Goal: Task Accomplishment & Management: Use online tool/utility

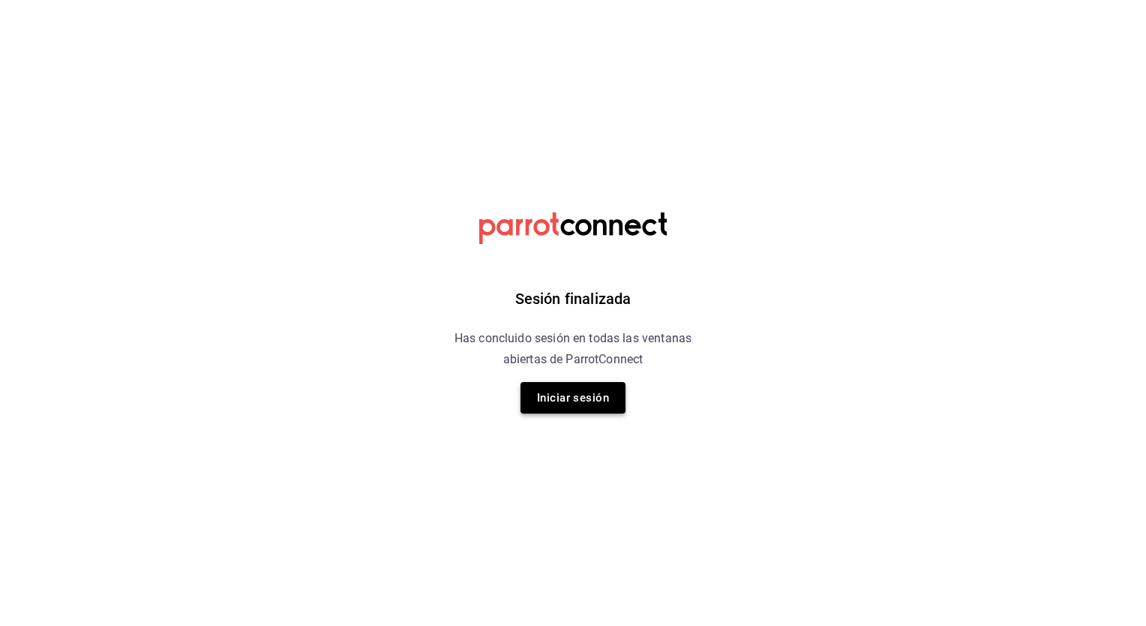
click at [581, 401] on button "Iniciar sesión" at bounding box center [573, 398] width 105 height 32
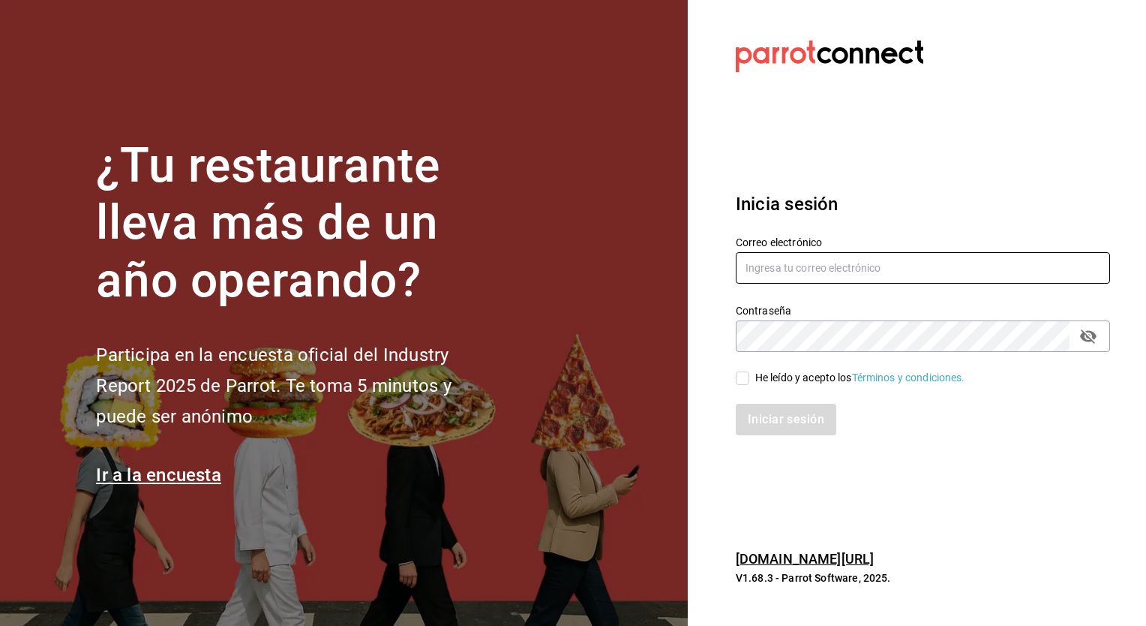
type input "cynthia.villarreal@grupocosteno.com"
click at [743, 383] on input "He leído y acepto los Términos y condiciones." at bounding box center [743, 378] width 14 height 14
checkbox input "true"
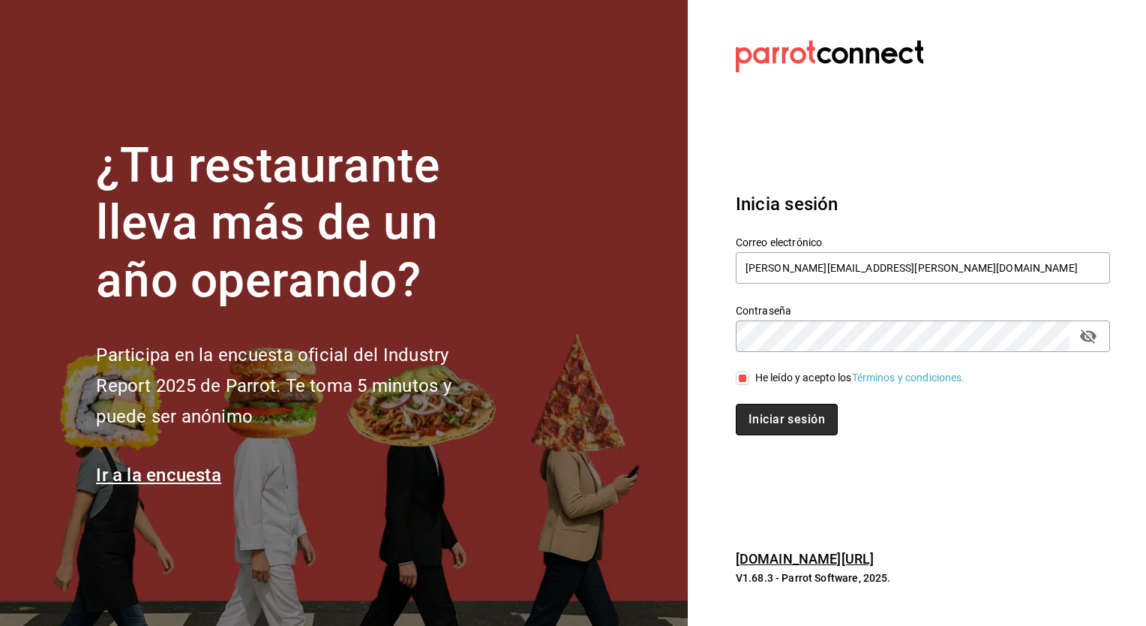
click at [767, 420] on button "Iniciar sesión" at bounding box center [787, 420] width 102 height 32
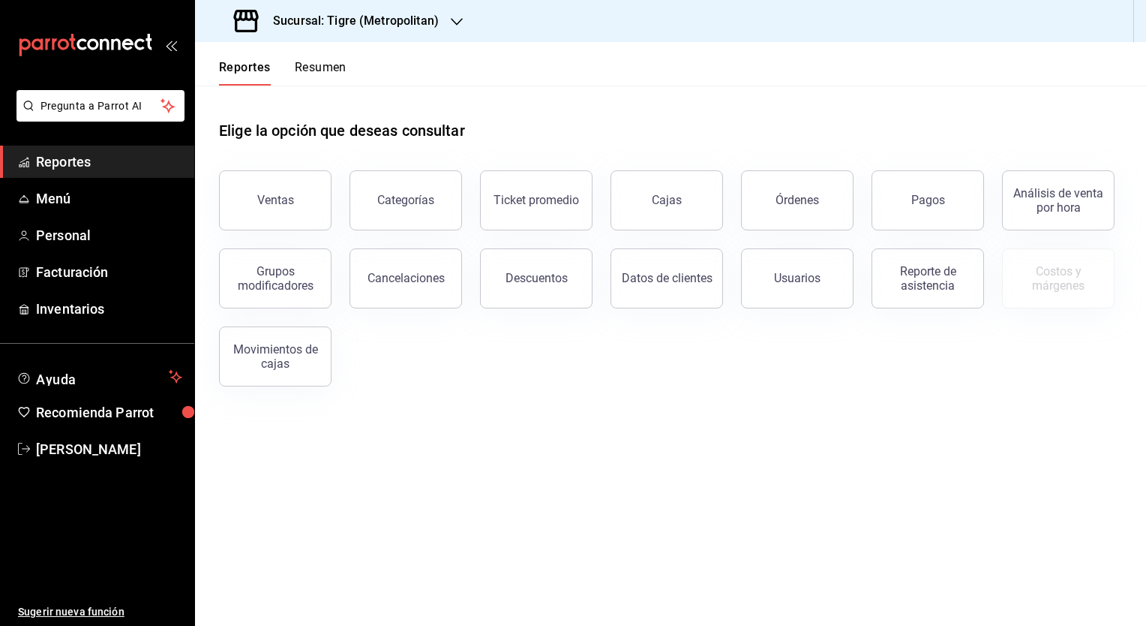
click at [452, 29] on div at bounding box center [457, 22] width 12 height 16
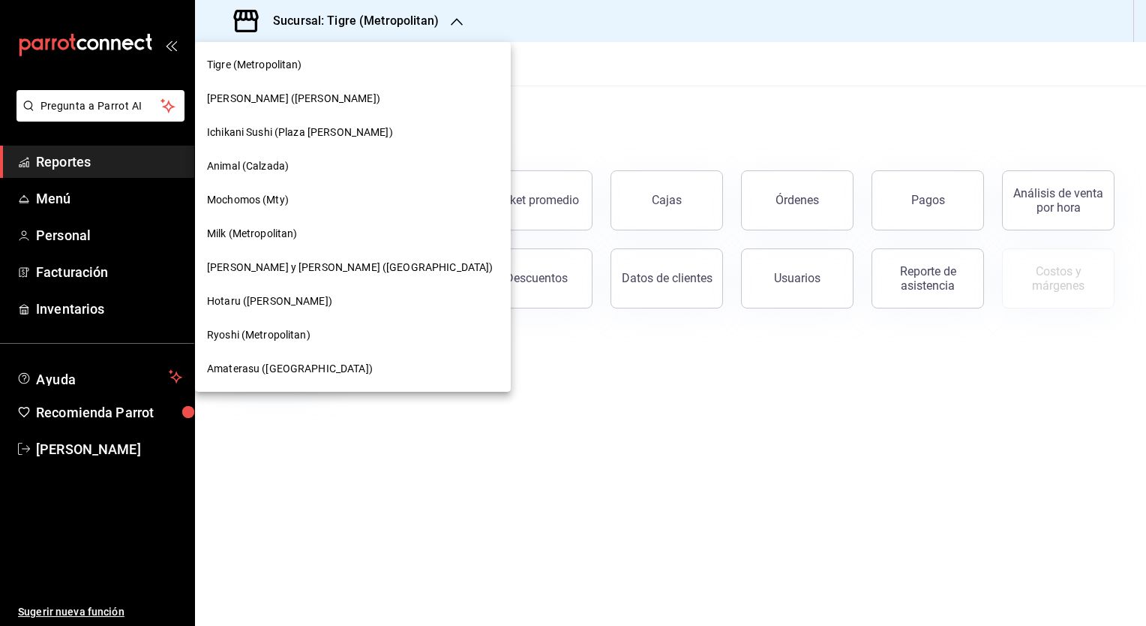
click at [257, 170] on span "Animal (Calzada)" at bounding box center [248, 166] width 82 height 16
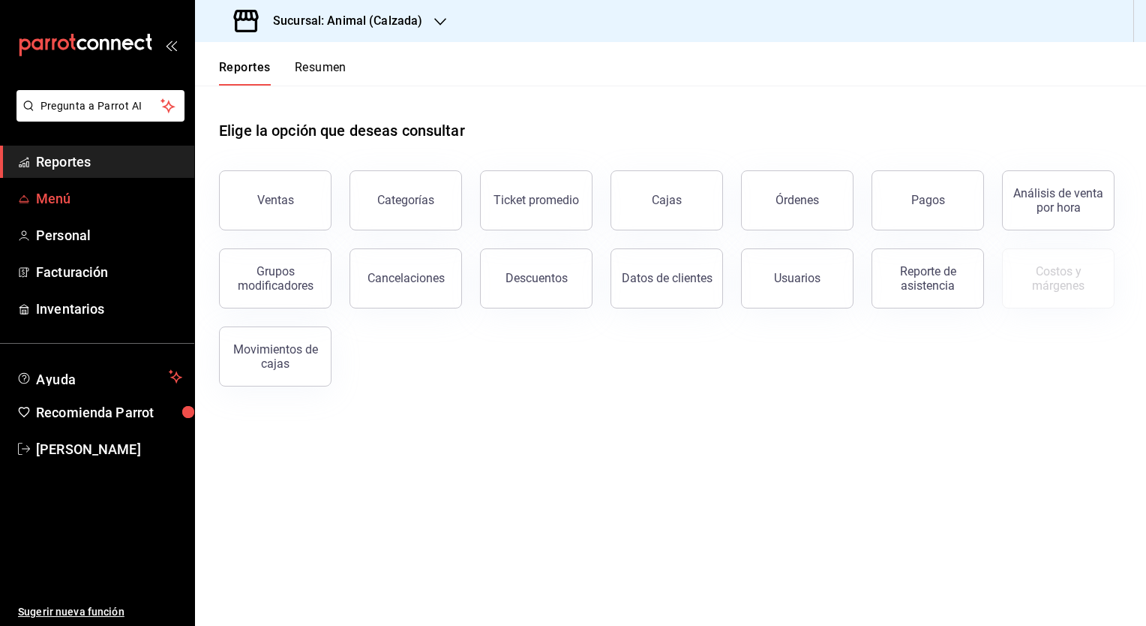
click at [64, 206] on span "Menú" at bounding box center [109, 198] width 146 height 20
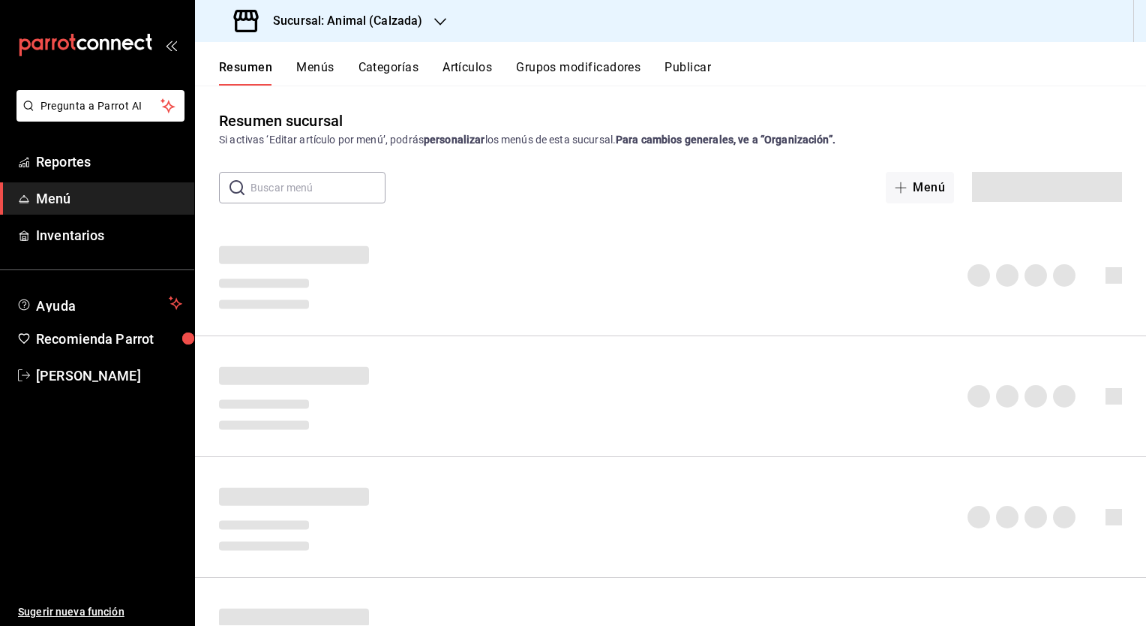
click at [453, 72] on button "Artículos" at bounding box center [468, 73] width 50 height 26
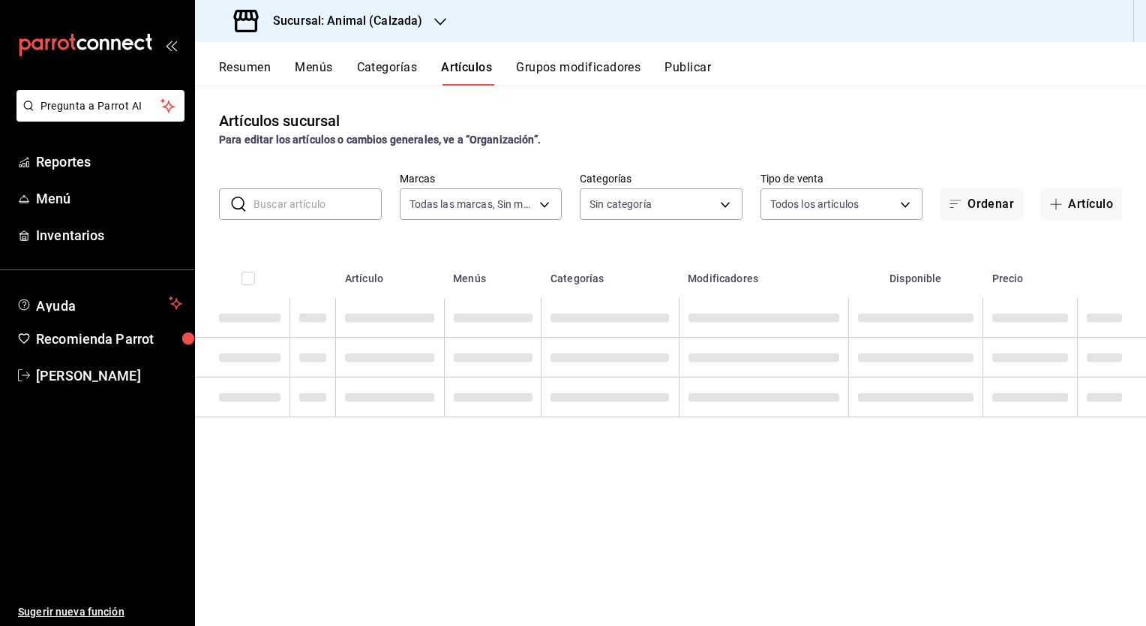
type input "e26472f3-9262-489d-bcba-4c6b034529c7"
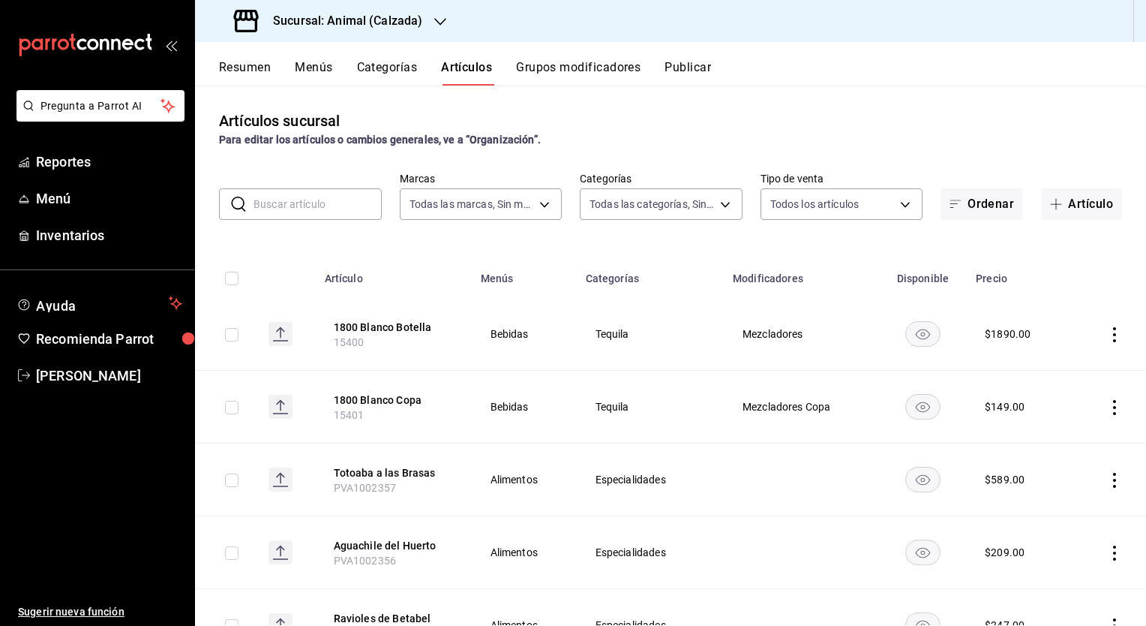
type input "5d35a5f4-3063-4397-a550-a8f4eca83956,9bcdf976-3d2d-44f2-8aa2-d656f6bc4aaa,d84f4…"
click at [294, 206] on input "text" at bounding box center [318, 204] width 128 height 30
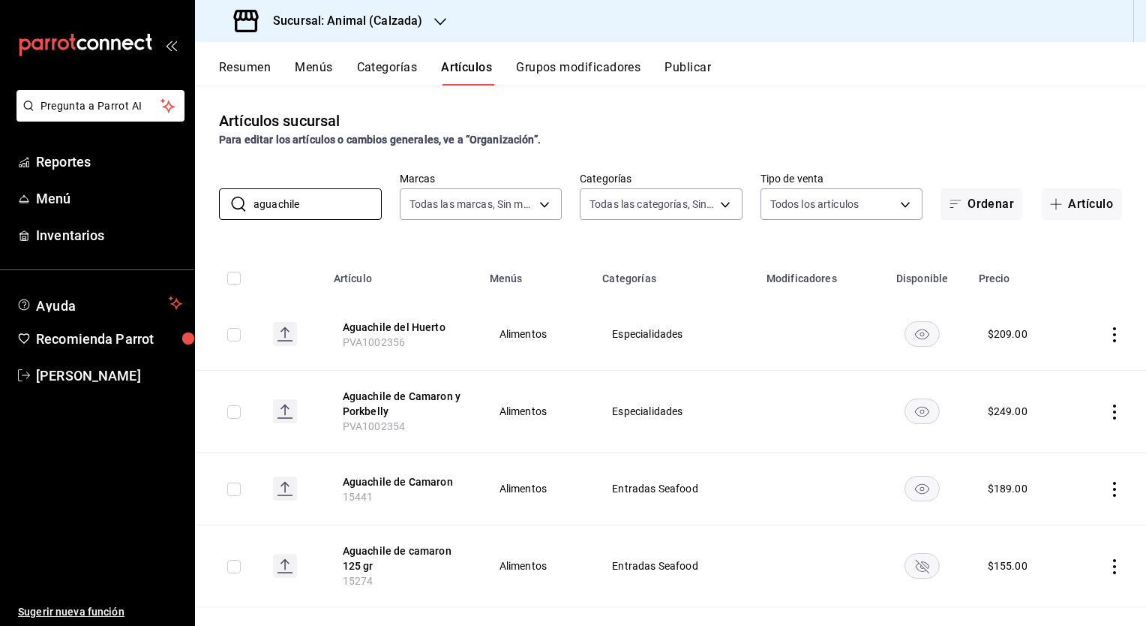
type input "aguachile"
drag, startPoint x: 593, startPoint y: 136, endPoint x: 507, endPoint y: 254, distance: 146.1
click at [507, 254] on div "Artículos sucursal Para editar los artículos o cambios generales, ve a “Organiz…" at bounding box center [670, 355] width 951 height 539
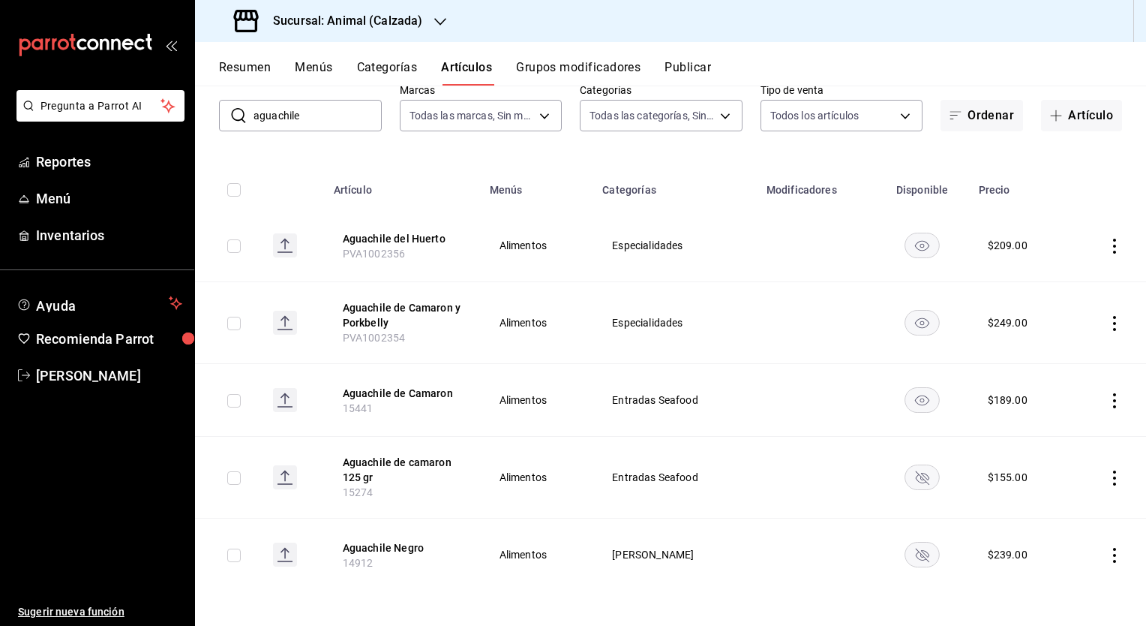
click at [386, 17] on h3 "Sucursal: Animal (Calzada)" at bounding box center [341, 21] width 161 height 18
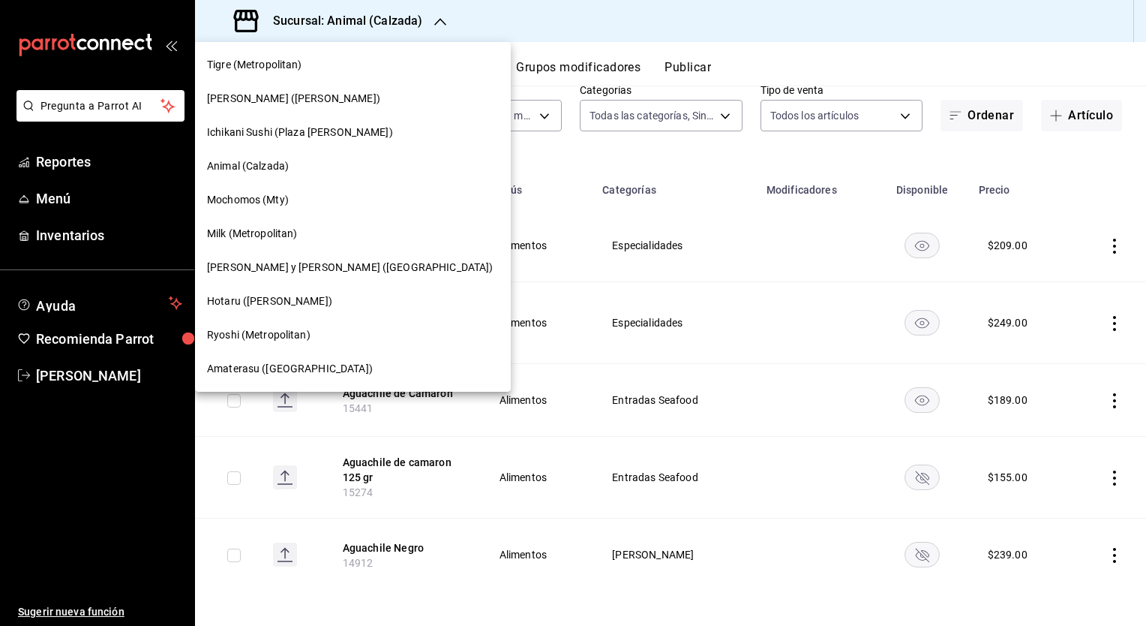
click at [284, 95] on span "[PERSON_NAME] ([PERSON_NAME])" at bounding box center [293, 99] width 173 height 16
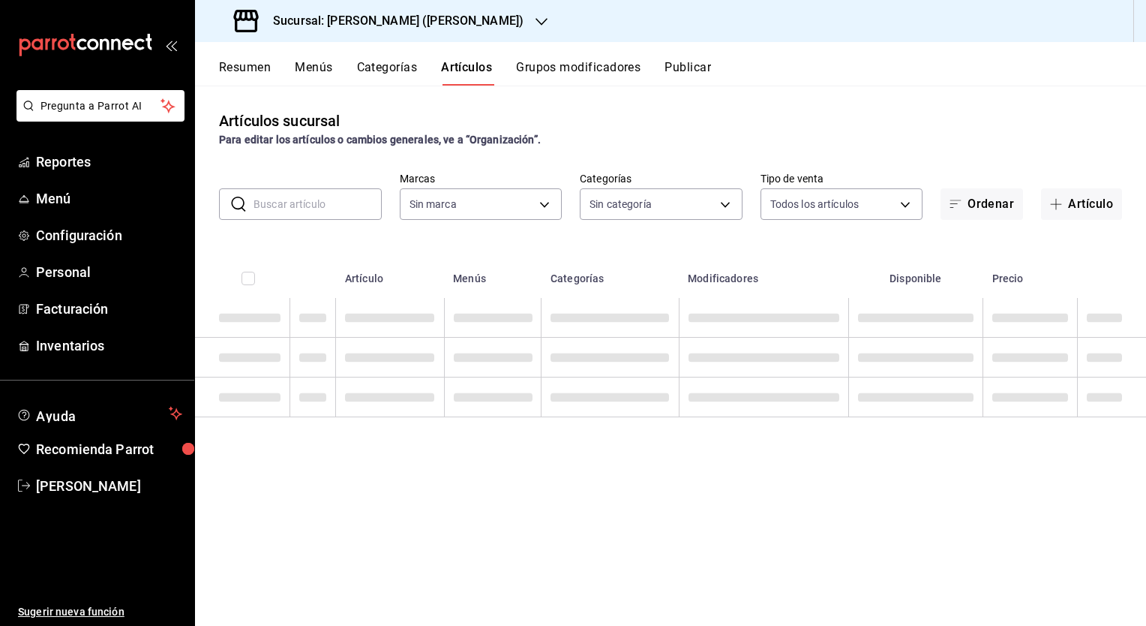
type input "0888166d-cafe-4314-b4ca-5cc39b3f8788,8e446e21-6018-4817-8190-f52a24a40d39,8cf1e…"
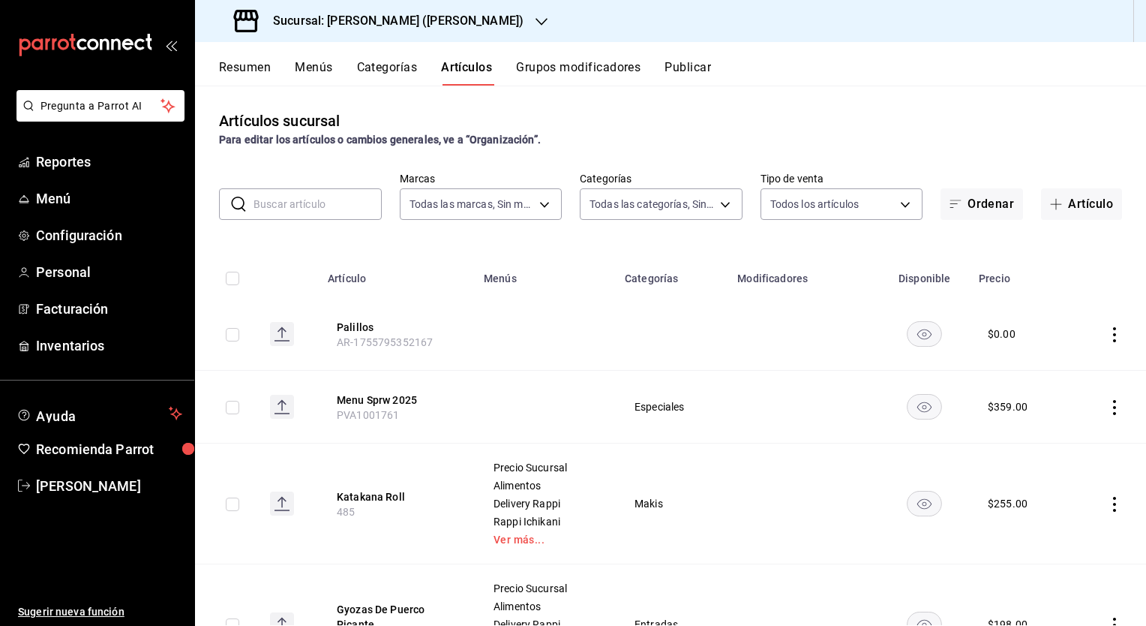
type input "3e284276-a834-4a39-bc59-2edda2d06158"
click at [724, 198] on body "Pregunta a Parrot AI Reportes Menú Configuración Personal Facturación Inventari…" at bounding box center [573, 313] width 1146 height 626
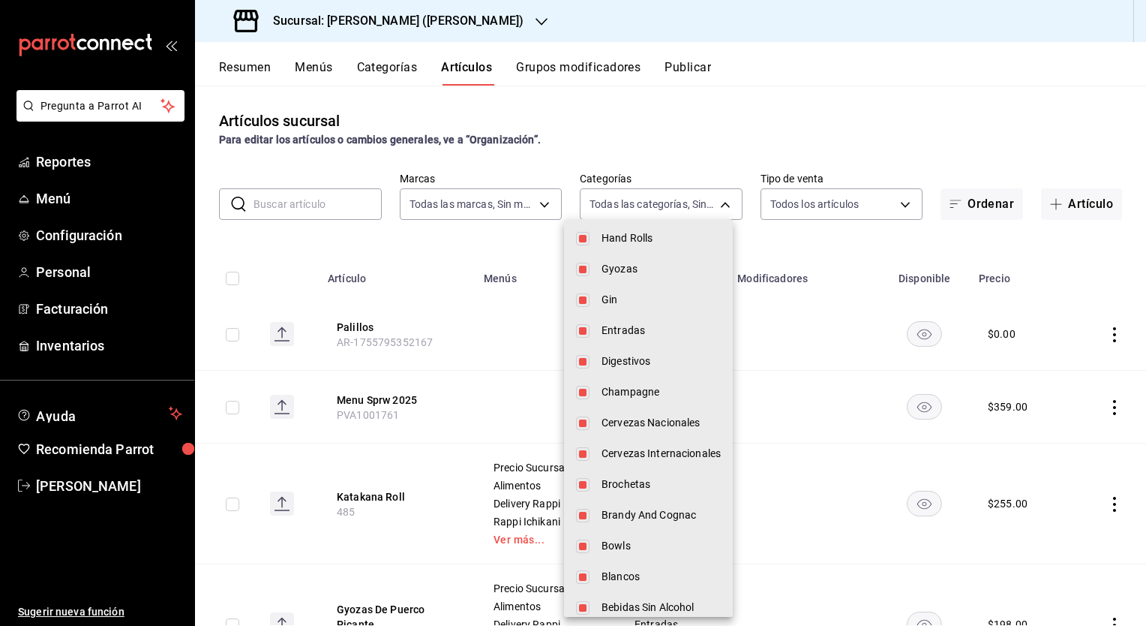
scroll to position [704, 0]
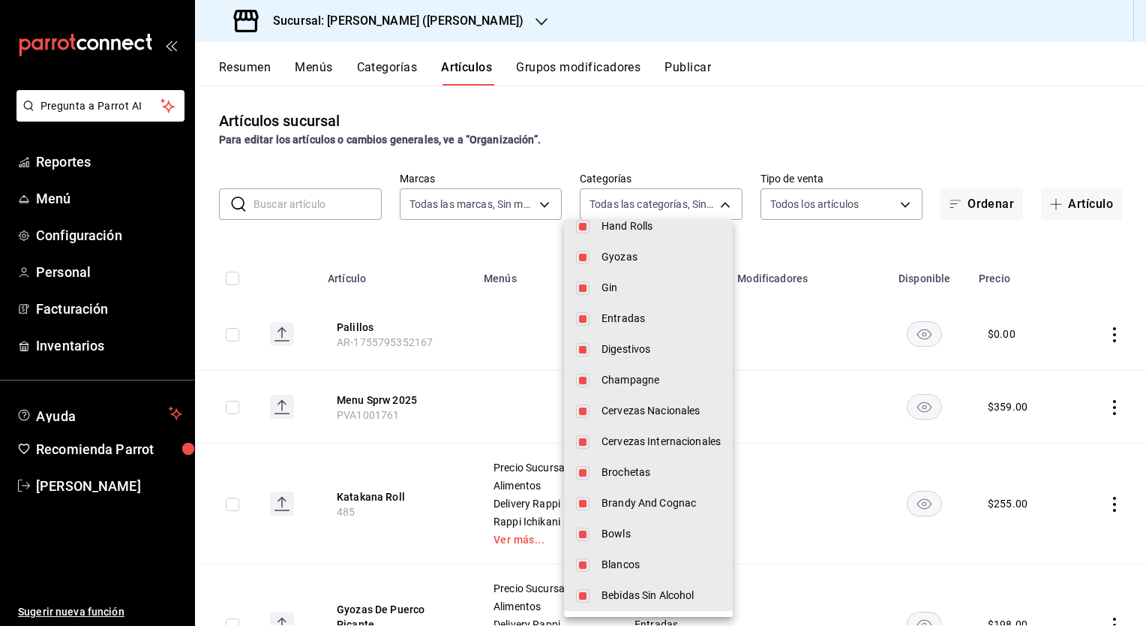
click at [293, 202] on div at bounding box center [573, 313] width 1146 height 626
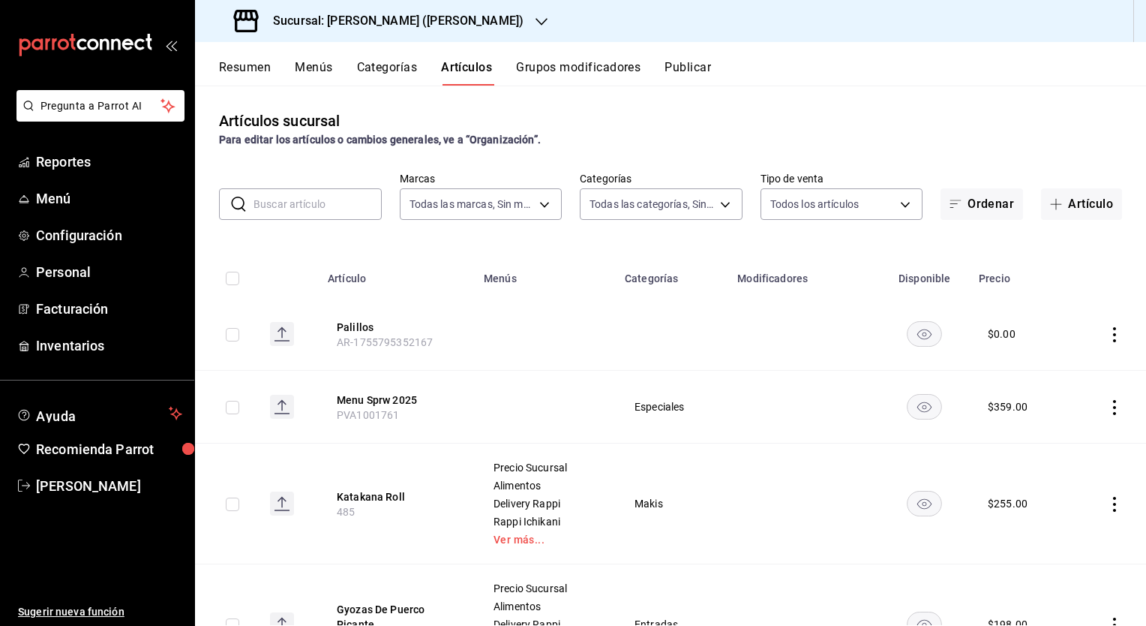
click at [293, 202] on input "text" at bounding box center [318, 204] width 128 height 30
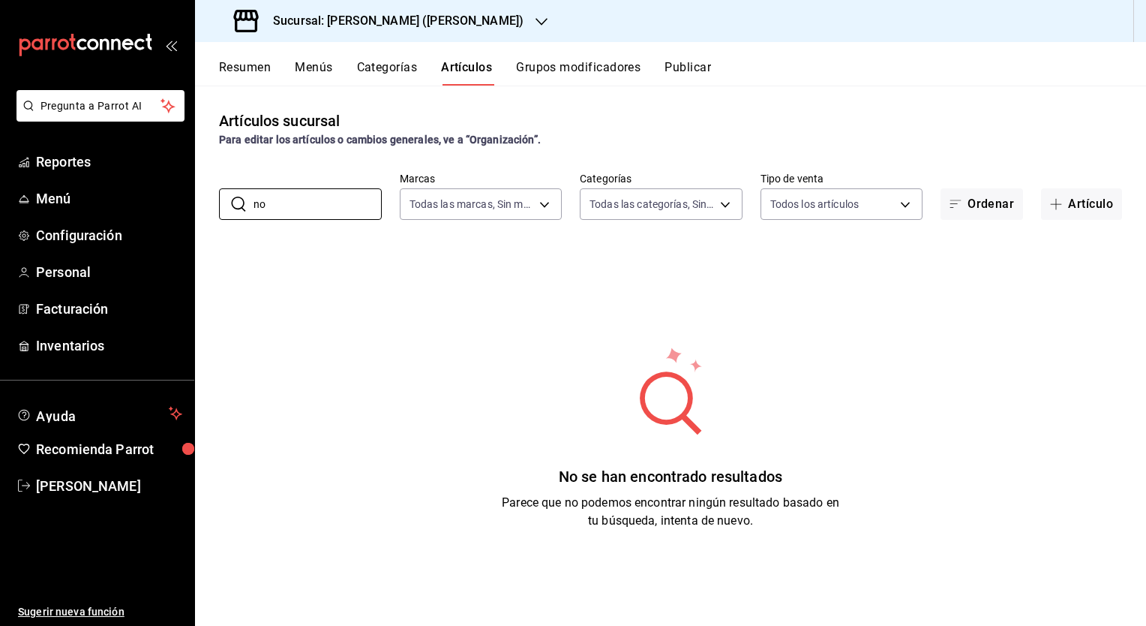
type input "n"
type input "pad thai"
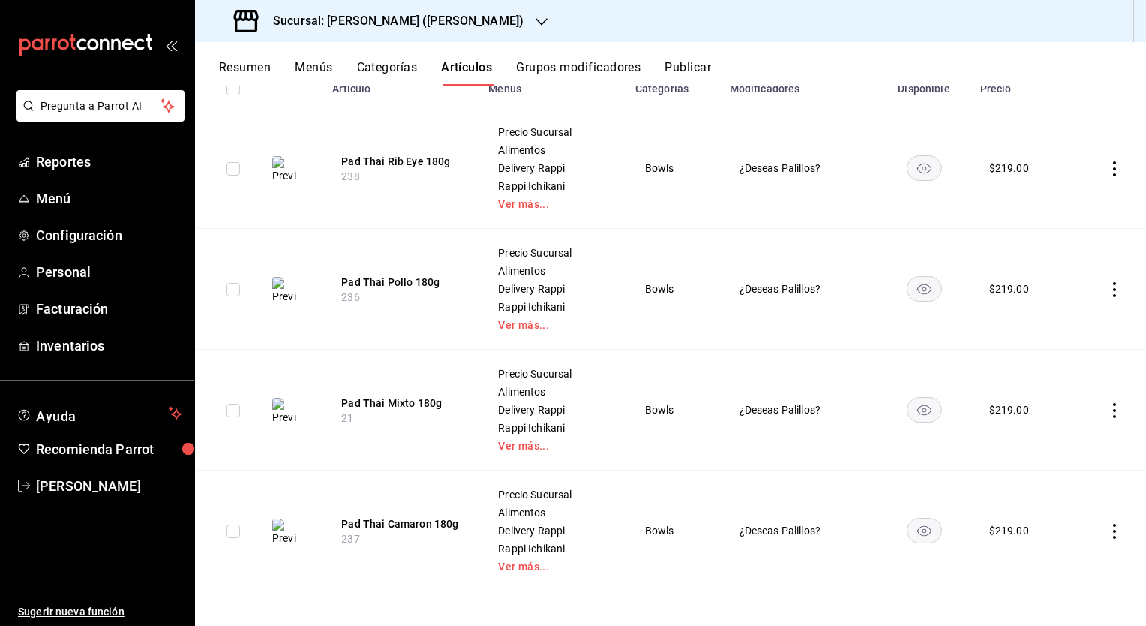
scroll to position [0, 0]
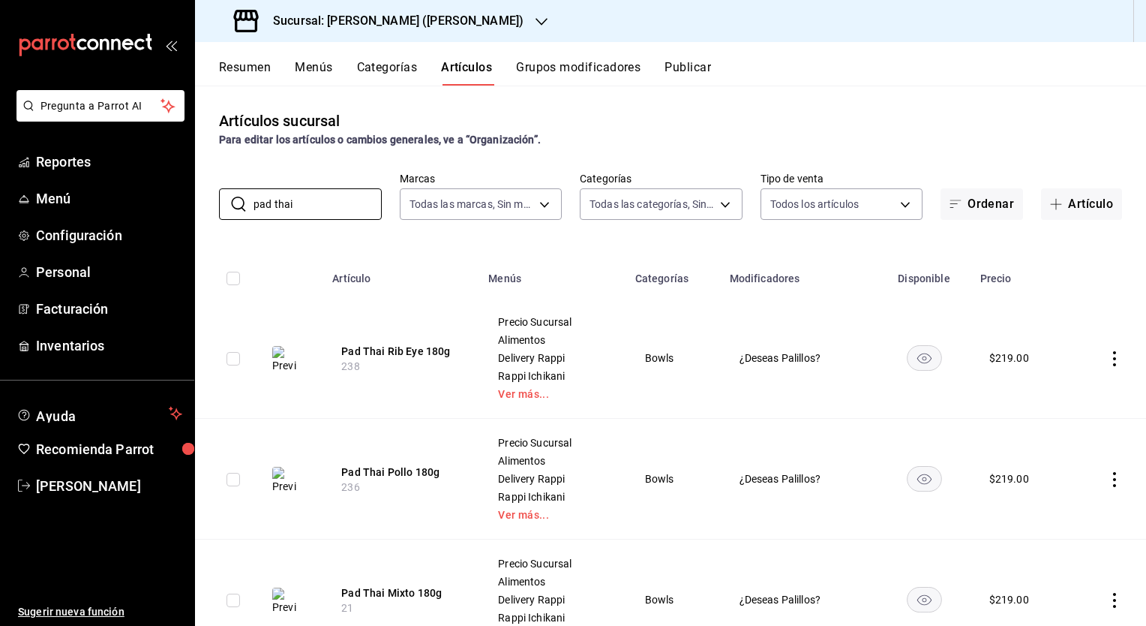
drag, startPoint x: 314, startPoint y: 200, endPoint x: 213, endPoint y: 197, distance: 100.6
click at [213, 197] on div "​ pad thai ​ Marcas Todas las marcas, Sin marca 3e284276-a834-4a39-bc59-2edda2d…" at bounding box center [670, 196] width 951 height 48
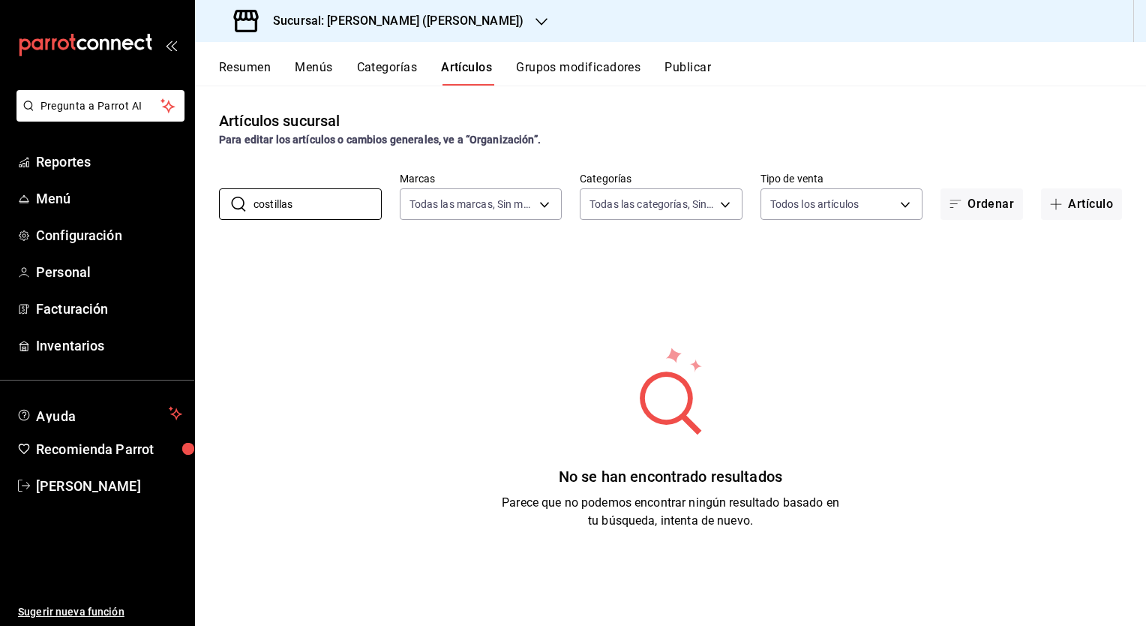
drag, startPoint x: 309, startPoint y: 207, endPoint x: 203, endPoint y: 200, distance: 106.7
click at [203, 200] on div "​ costillas ​ Marcas Todas las marcas, Sin marca 3e284276-a834-4a39-bc59-2edda2…" at bounding box center [670, 196] width 951 height 48
type input "katakana"
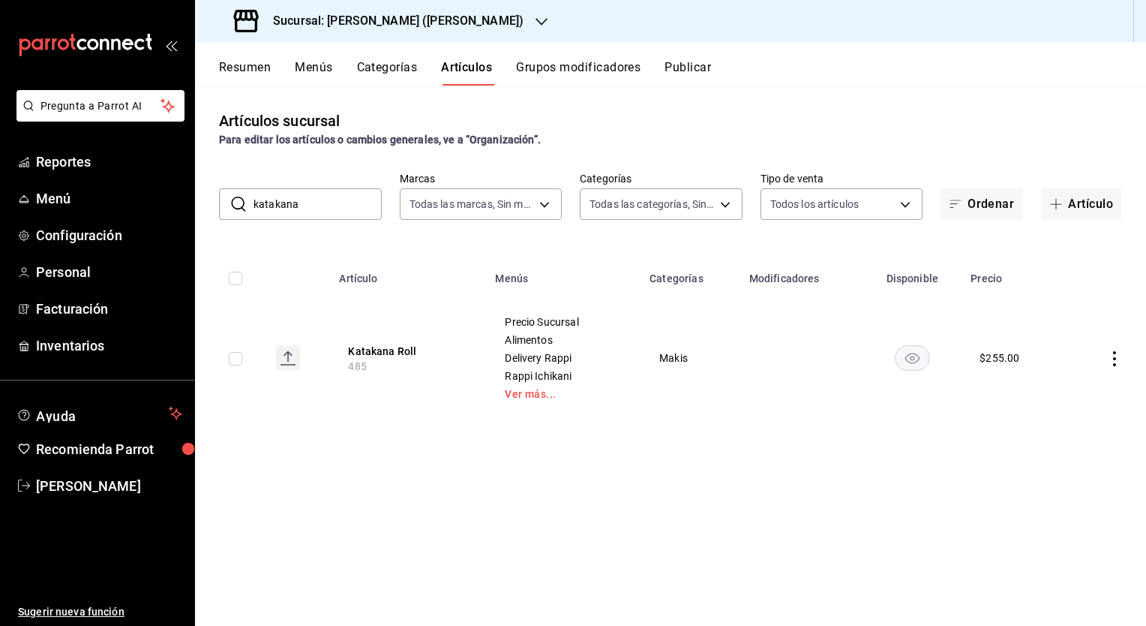
click at [456, 25] on h3 "Sucursal: [PERSON_NAME] ([PERSON_NAME])" at bounding box center [392, 21] width 263 height 18
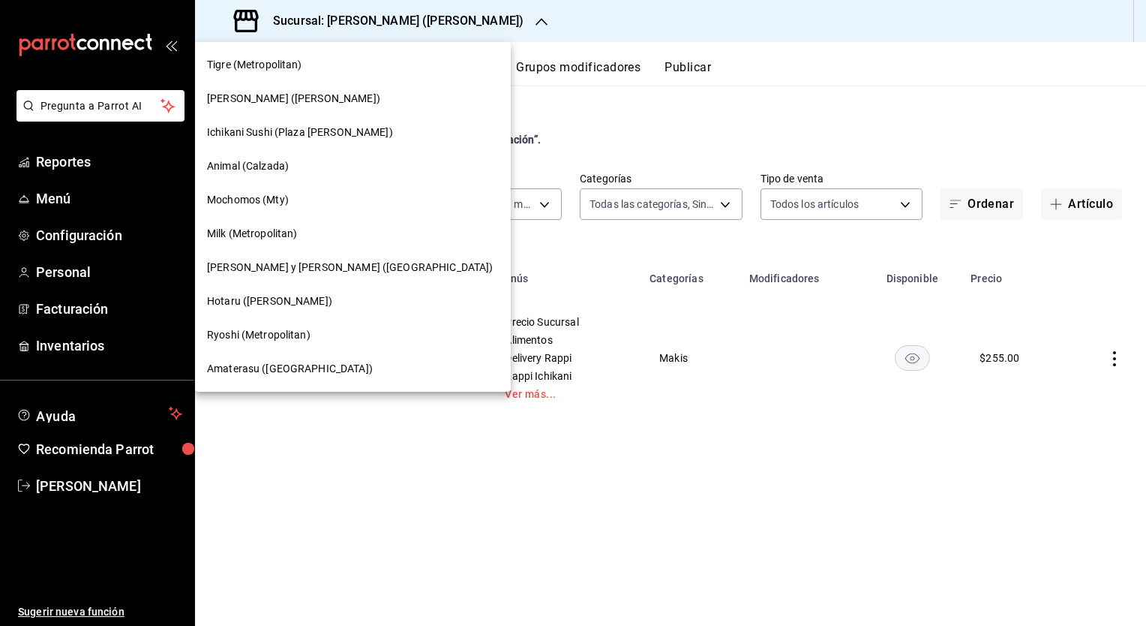
click at [305, 138] on span "Ichikani Sushi (Plaza [PERSON_NAME])" at bounding box center [300, 133] width 186 height 16
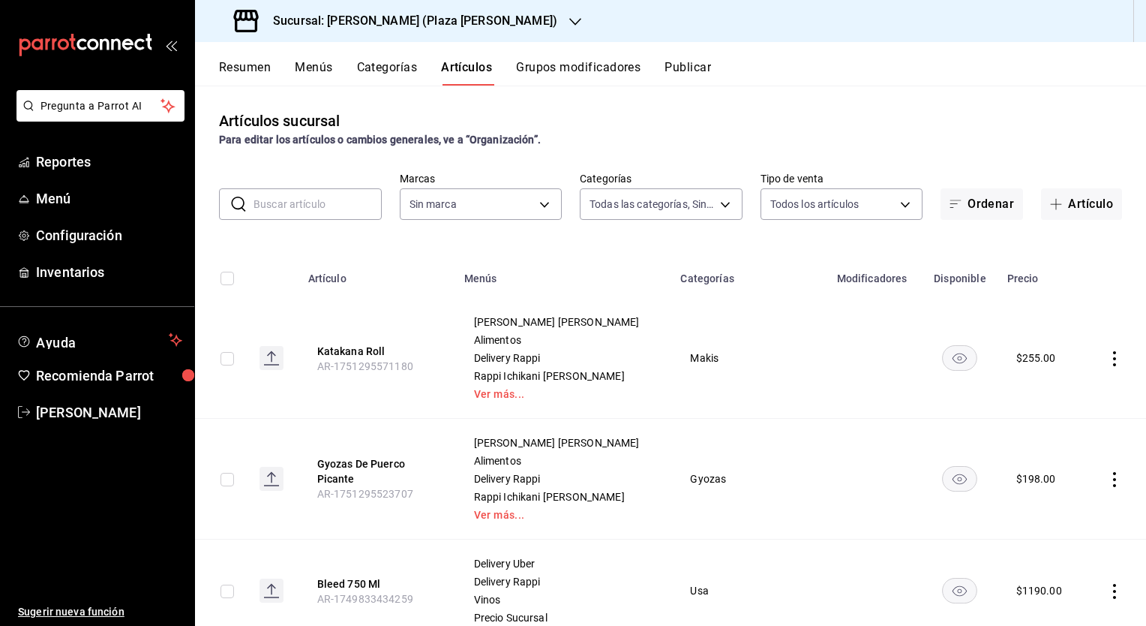
type input "522c84b6-a211-42bb-9c79-3e15e9bca8c9,4a9bb7f0-ac53-48d6-b825-4462c471509e,a0842…"
type input "abc0a998-24f3-49b9-87eb-b6f27766d4d5"
click at [288, 209] on input "text" at bounding box center [318, 204] width 128 height 30
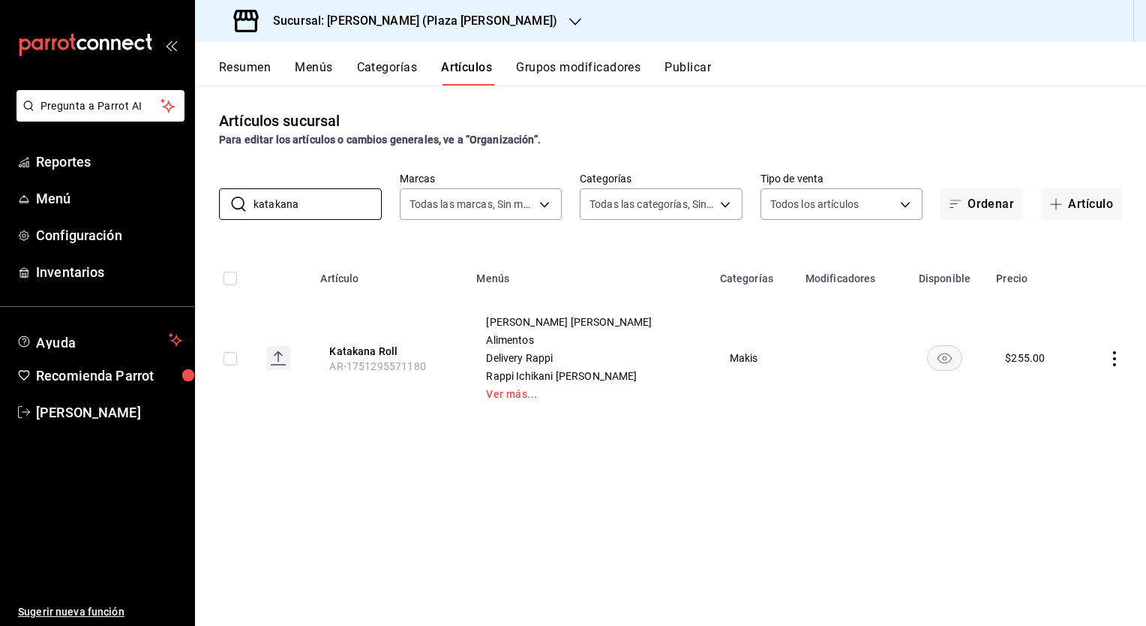
type input "katakana"
click at [360, 23] on h3 "Sucursal: [PERSON_NAME] (Plaza [PERSON_NAME])" at bounding box center [409, 21] width 296 height 18
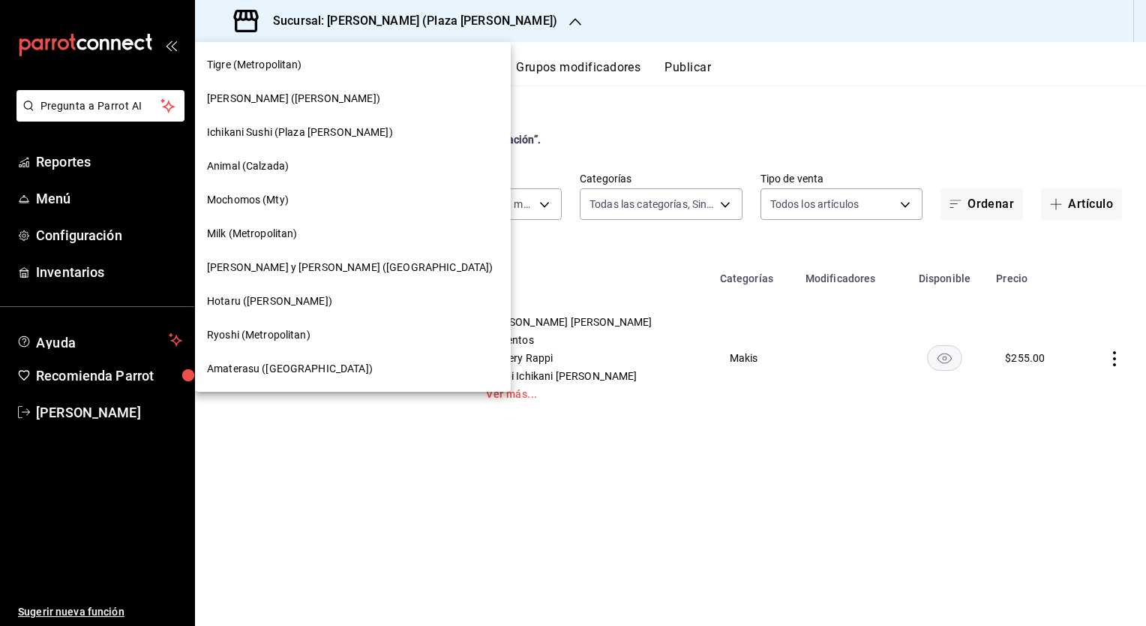
click at [239, 203] on span "Mochomos (Mty)" at bounding box center [248, 200] width 82 height 16
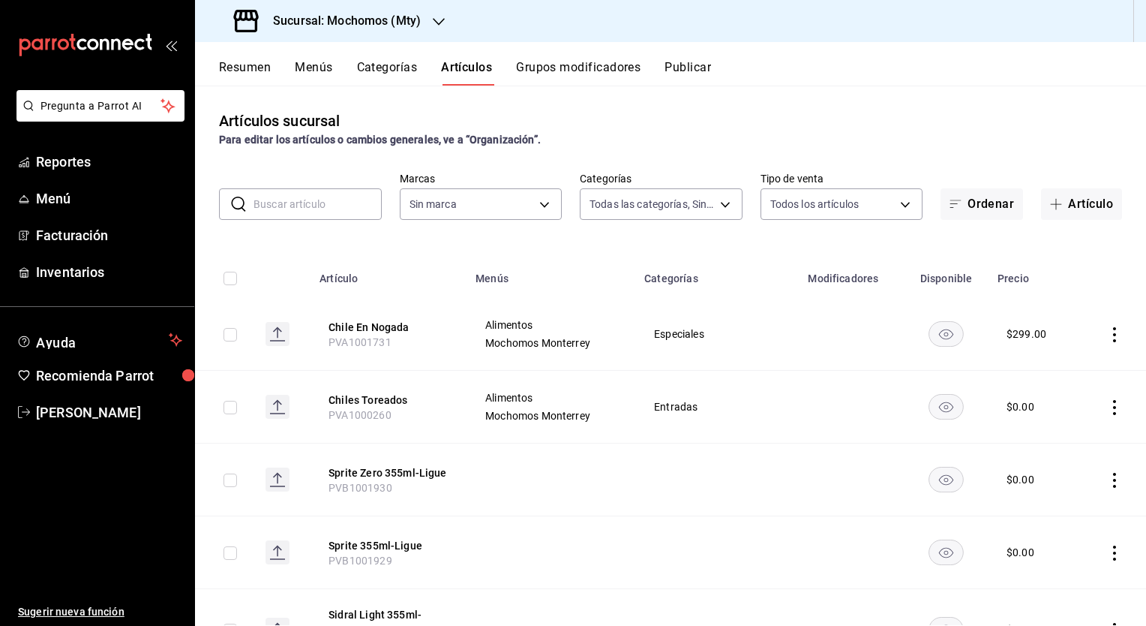
type input "ca062f0f-28a6-4a2e-835a-bf626b46f614,ff02f0f8-cf27-4ea8-b513-1d5c0356e4fc,aaf97…"
type input "b352ad34-a903-4246-b8b1-197398375429"
click at [300, 203] on input "text" at bounding box center [318, 204] width 128 height 30
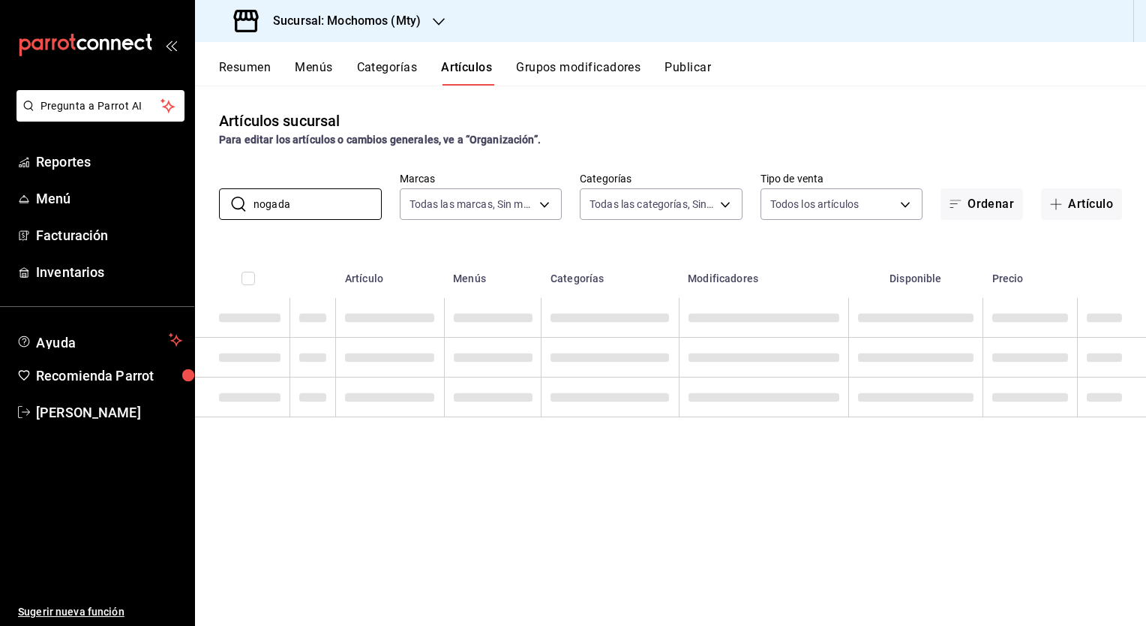
type input "nogada"
